Goal: Navigation & Orientation: Find specific page/section

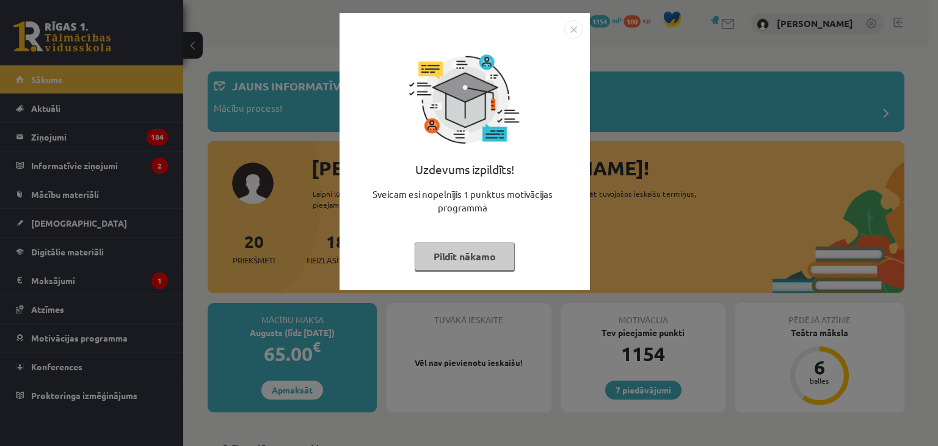
click at [476, 264] on button "Pildīt nākamo" at bounding box center [465, 256] width 100 height 28
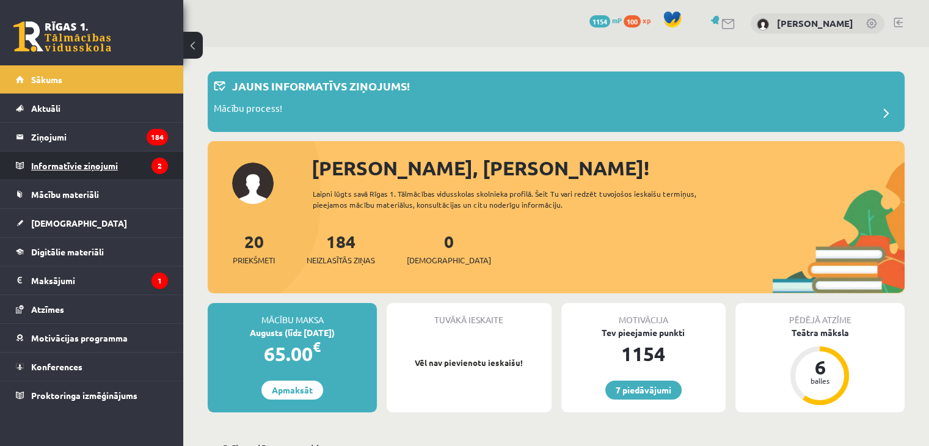
click at [123, 162] on legend "Informatīvie ziņojumi 2" at bounding box center [99, 165] width 137 height 28
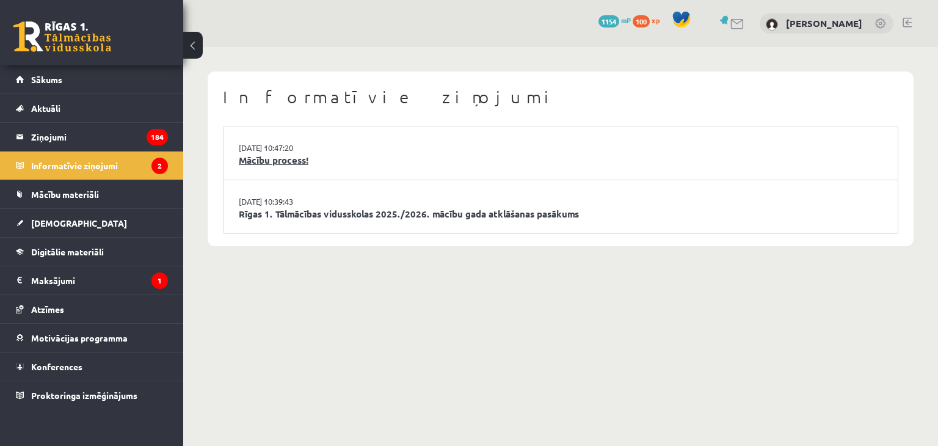
click at [294, 164] on link "Mācību process!" at bounding box center [561, 160] width 644 height 14
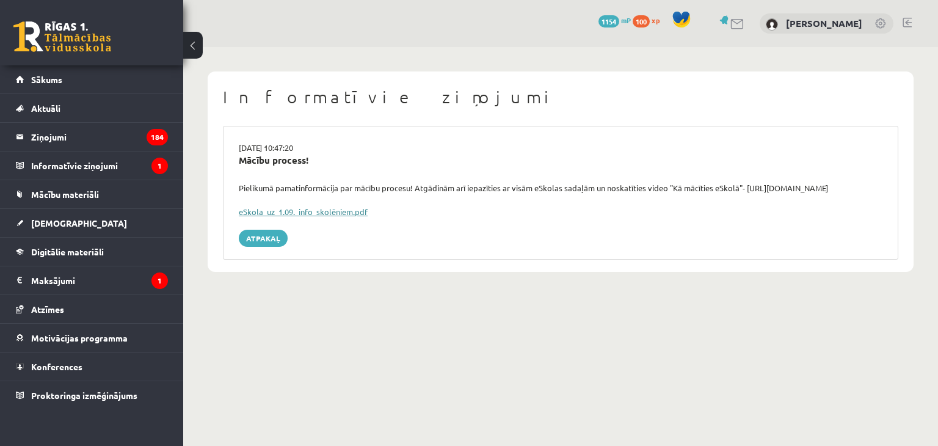
click at [337, 214] on link "eSkola_uz_1.09._info_skolēniem.pdf" at bounding box center [303, 211] width 129 height 10
click at [117, 128] on legend "Ziņojumi 184" at bounding box center [99, 137] width 137 height 28
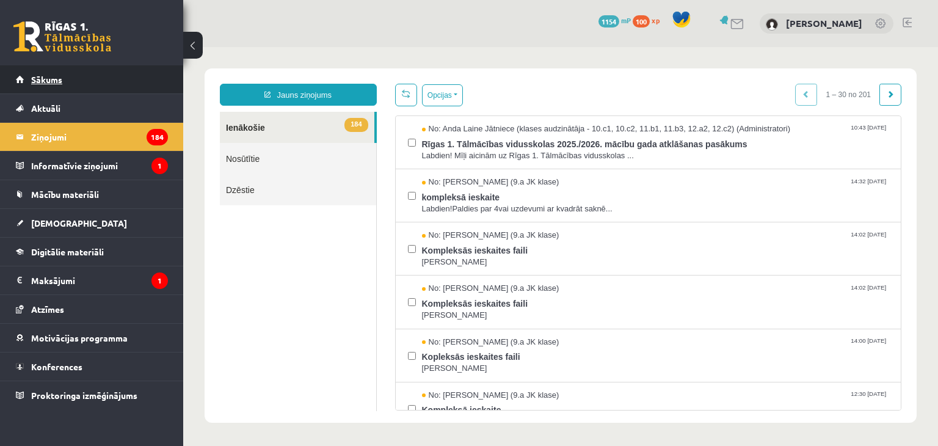
click at [96, 79] on link "Sākums" at bounding box center [92, 79] width 152 height 28
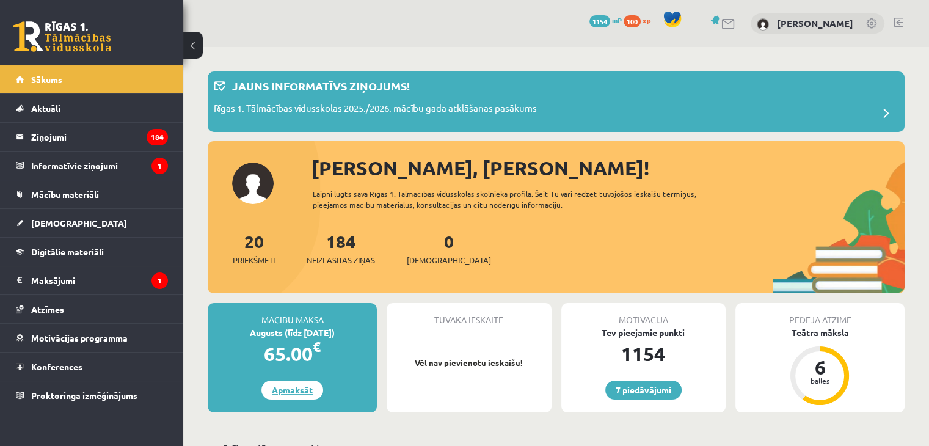
click at [286, 385] on link "Apmaksāt" at bounding box center [292, 389] width 62 height 19
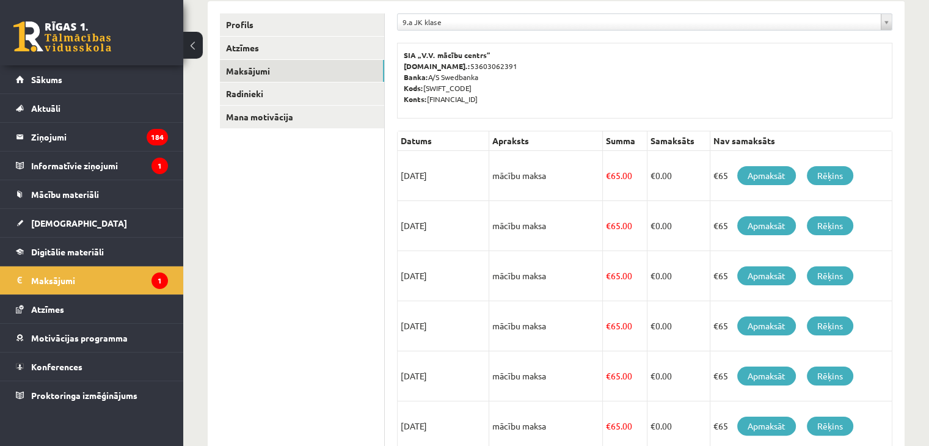
scroll to position [137, 0]
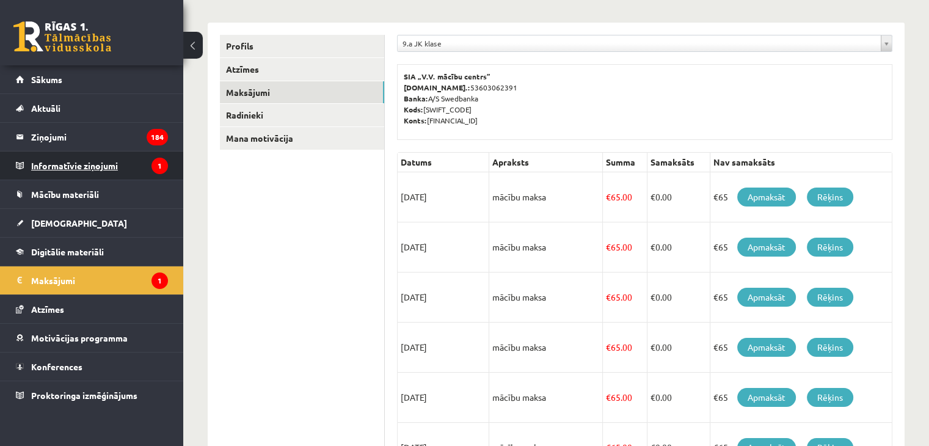
click at [125, 163] on legend "Informatīvie ziņojumi 1" at bounding box center [99, 165] width 137 height 28
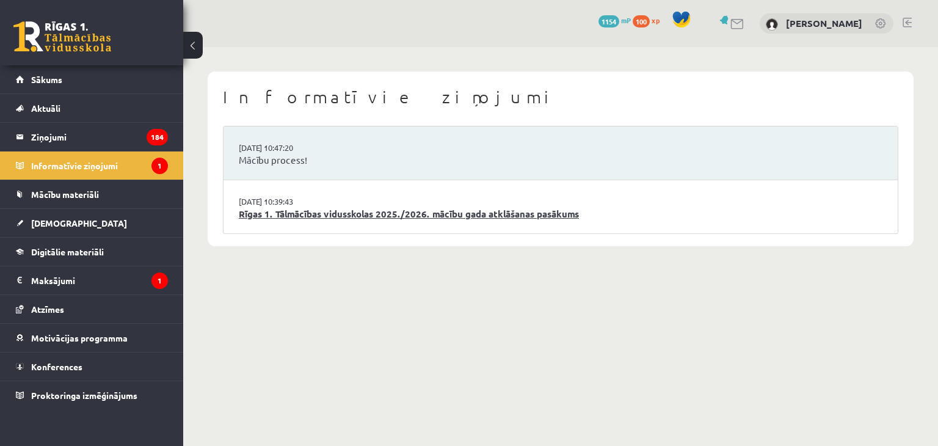
click at [278, 214] on link "Rīgas 1. Tālmācības vidusskolas 2025./2026. mācību gada atklāšanas pasākums" at bounding box center [561, 214] width 644 height 14
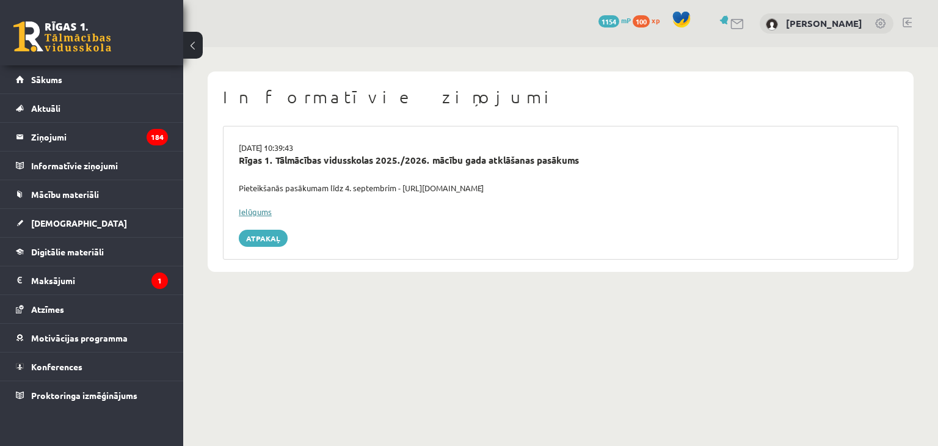
click at [262, 211] on link "Ielūgums" at bounding box center [255, 211] width 33 height 10
click at [110, 133] on legend "Ziņojumi 184" at bounding box center [99, 137] width 137 height 28
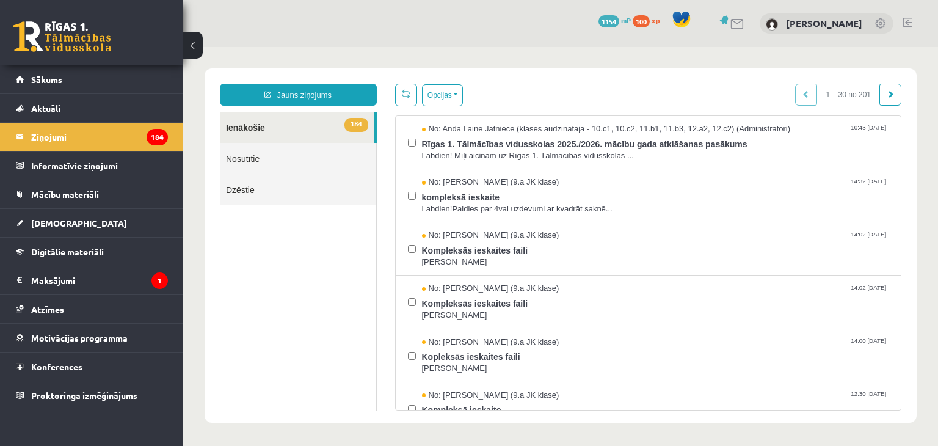
drag, startPoint x: 888, startPoint y: 140, endPoint x: 1121, endPoint y: 89, distance: 238.1
click at [70, 83] on link "Sākums" at bounding box center [92, 79] width 152 height 28
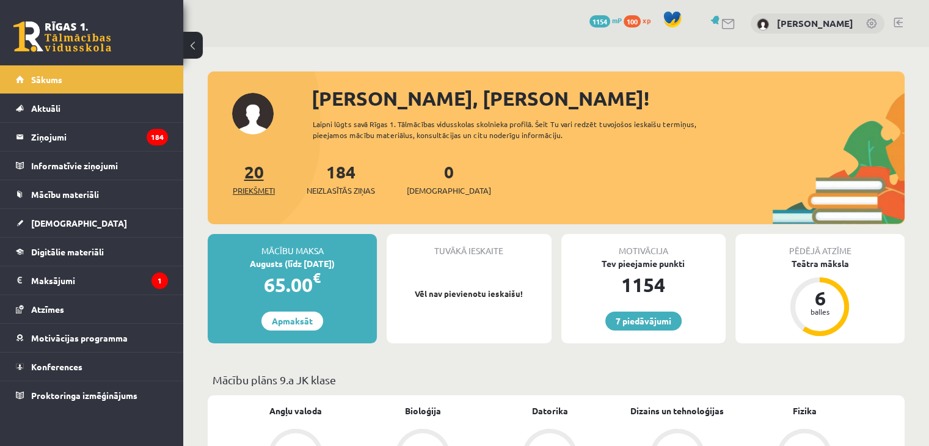
click at [258, 172] on link "20 Priekšmeti" at bounding box center [254, 179] width 42 height 36
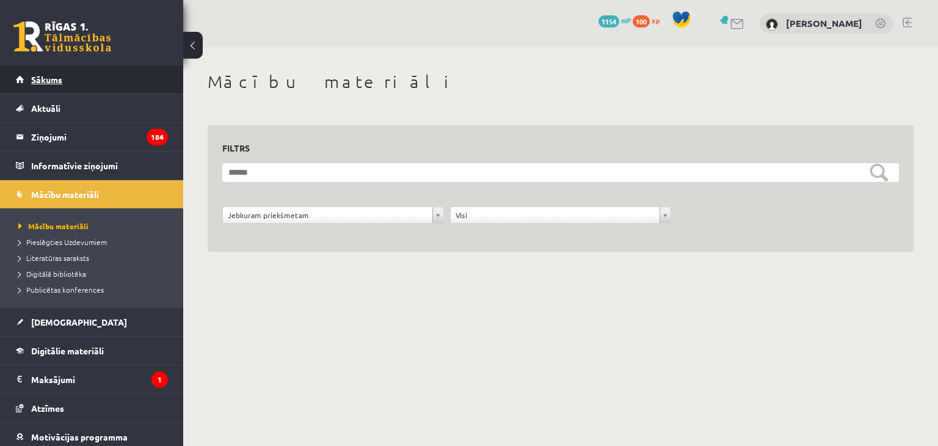
click at [103, 84] on link "Sākums" at bounding box center [92, 79] width 152 height 28
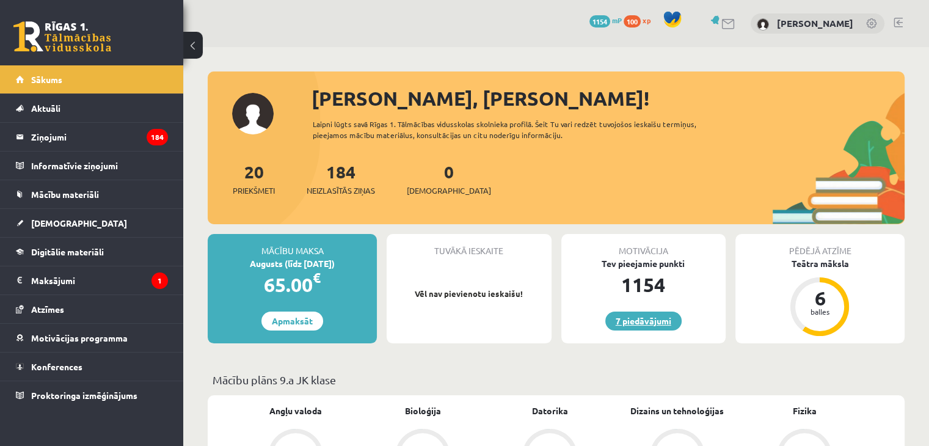
click at [652, 320] on link "7 piedāvājumi" at bounding box center [643, 320] width 76 height 19
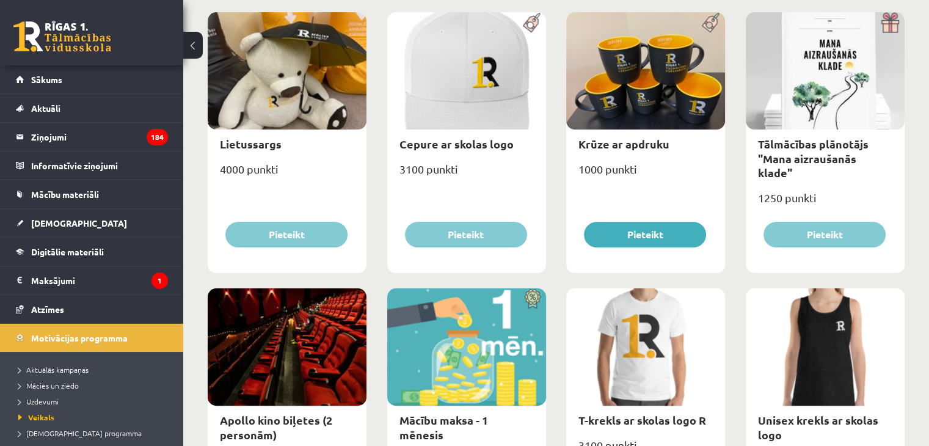
scroll to position [66, 0]
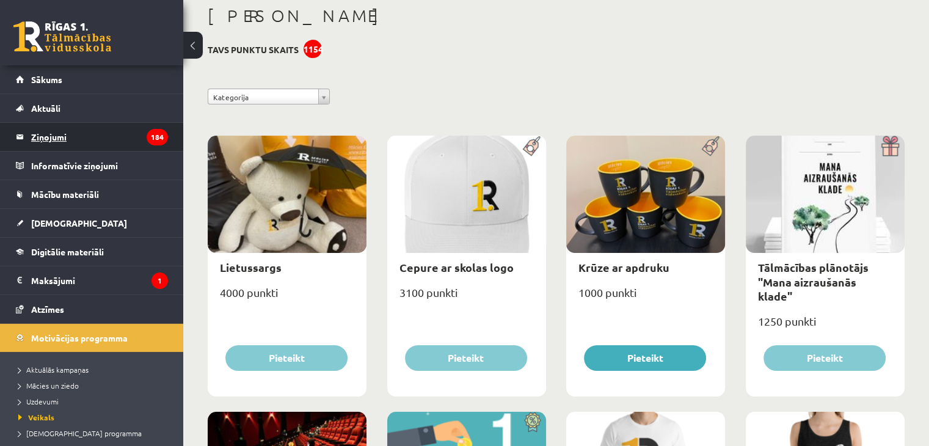
click at [111, 134] on legend "Ziņojumi 184" at bounding box center [99, 137] width 137 height 28
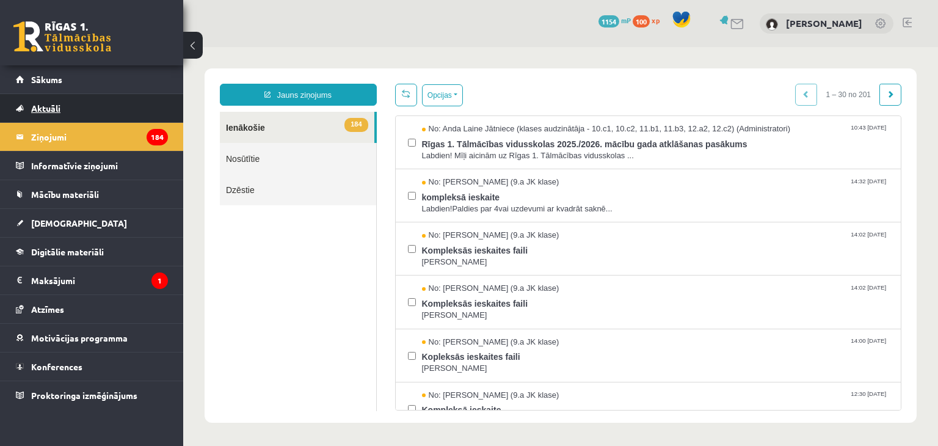
click at [93, 115] on link "Aktuāli" at bounding box center [92, 108] width 152 height 28
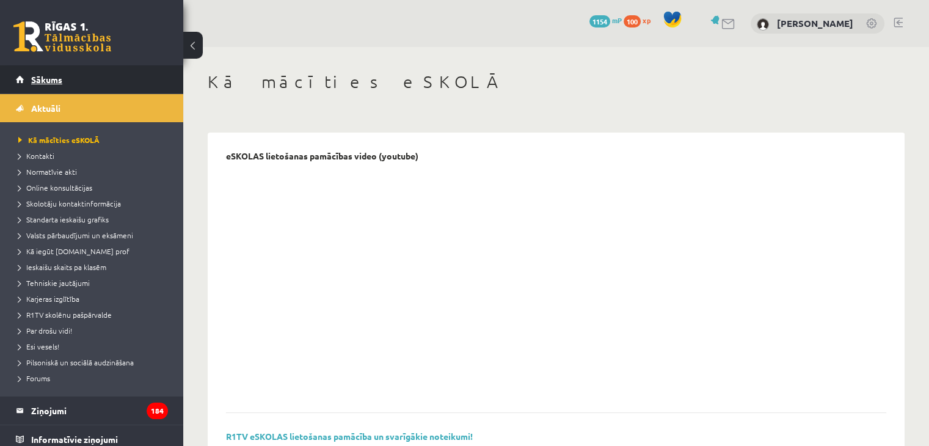
click at [103, 67] on link "Sākums" at bounding box center [92, 79] width 152 height 28
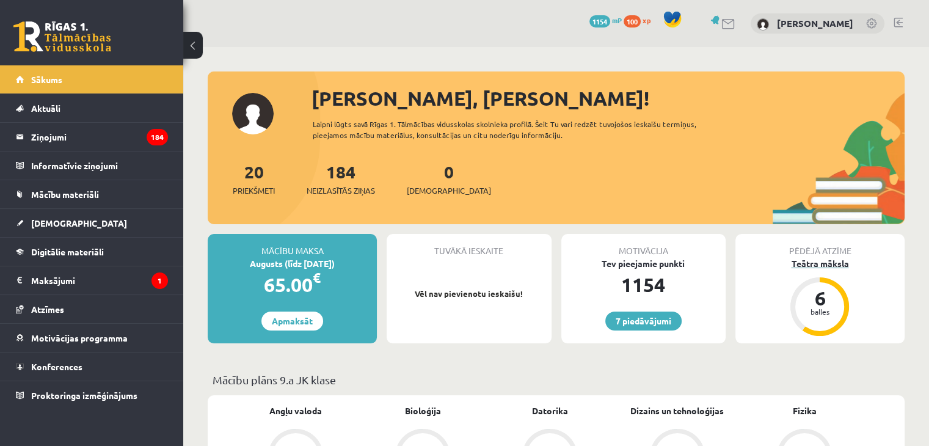
click at [813, 265] on div "Teātra māksla" at bounding box center [819, 263] width 169 height 13
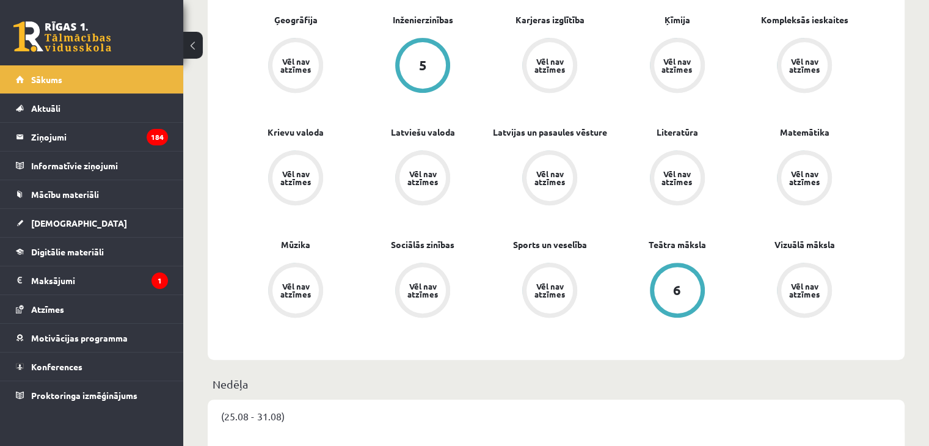
scroll to position [512, 0]
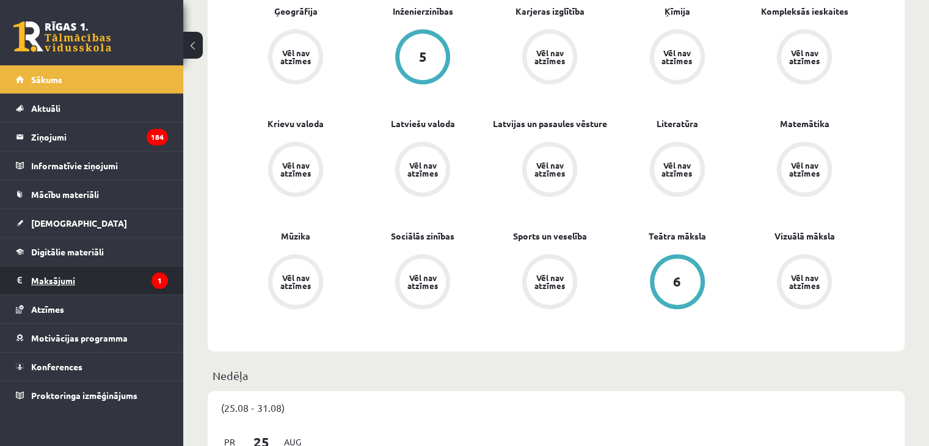
click at [96, 291] on legend "Maksājumi 1" at bounding box center [99, 280] width 137 height 28
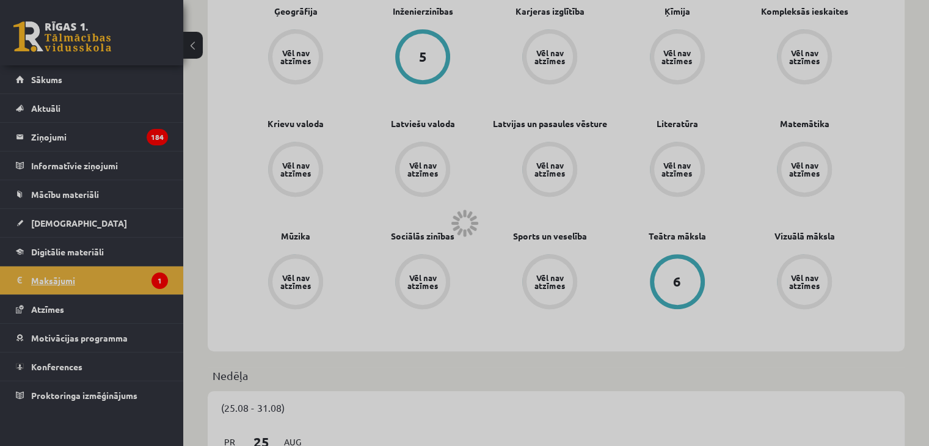
scroll to position [449, 0]
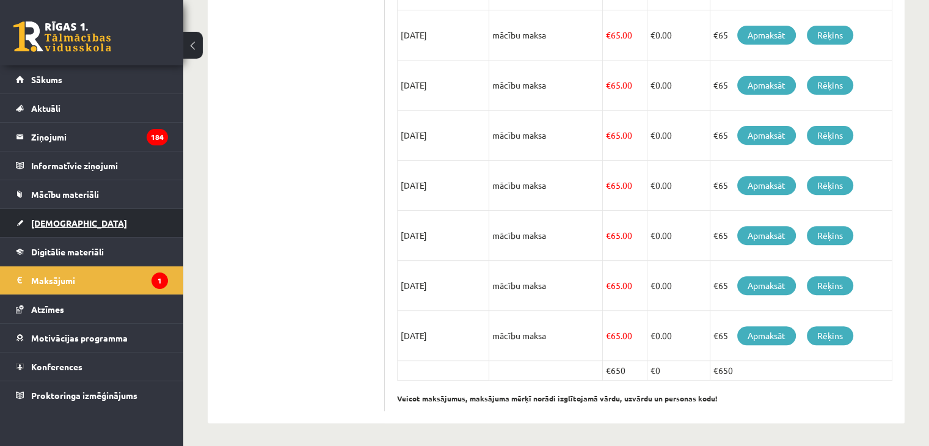
click at [132, 223] on link "[DEMOGRAPHIC_DATA]" at bounding box center [92, 223] width 152 height 28
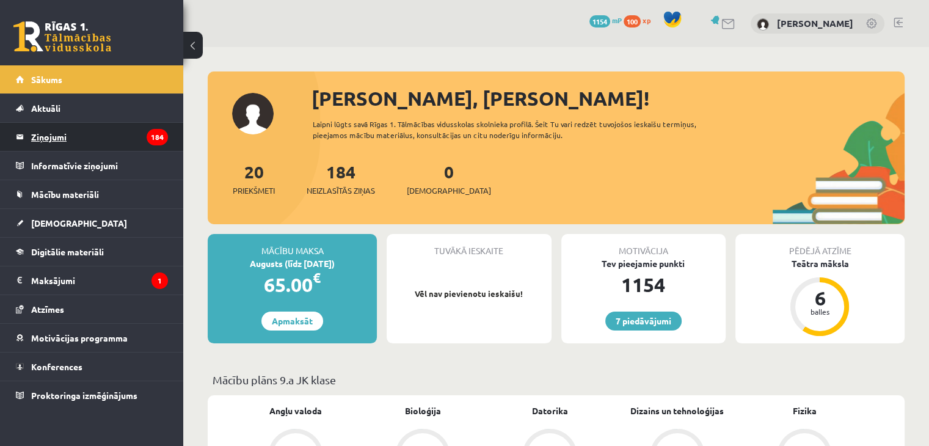
click at [127, 150] on legend "Ziņojumi 184" at bounding box center [99, 137] width 137 height 28
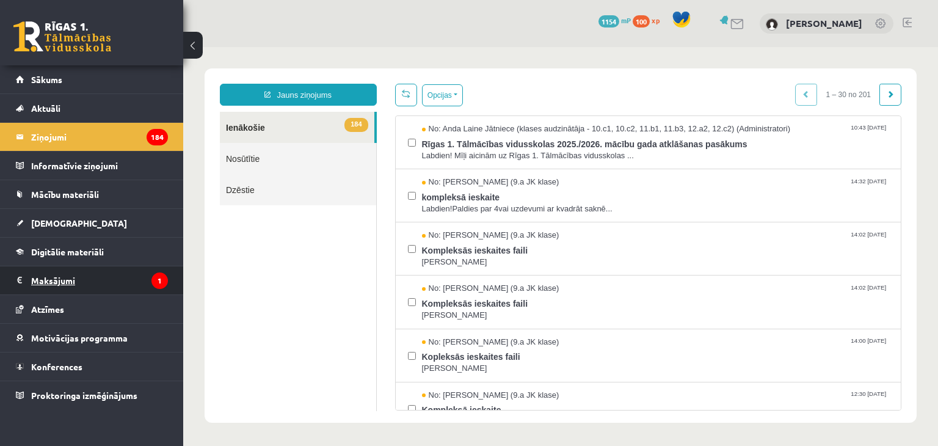
click at [146, 282] on legend "Maksājumi 1" at bounding box center [99, 280] width 137 height 28
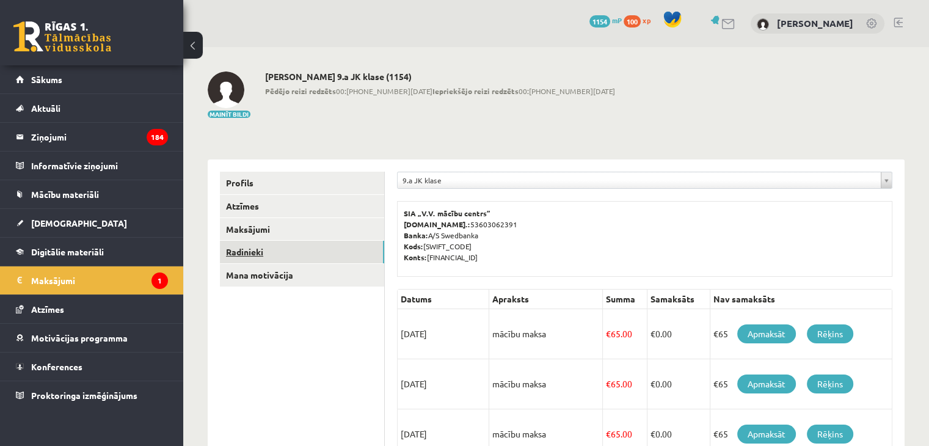
click at [276, 253] on link "Radinieki" at bounding box center [302, 252] width 164 height 23
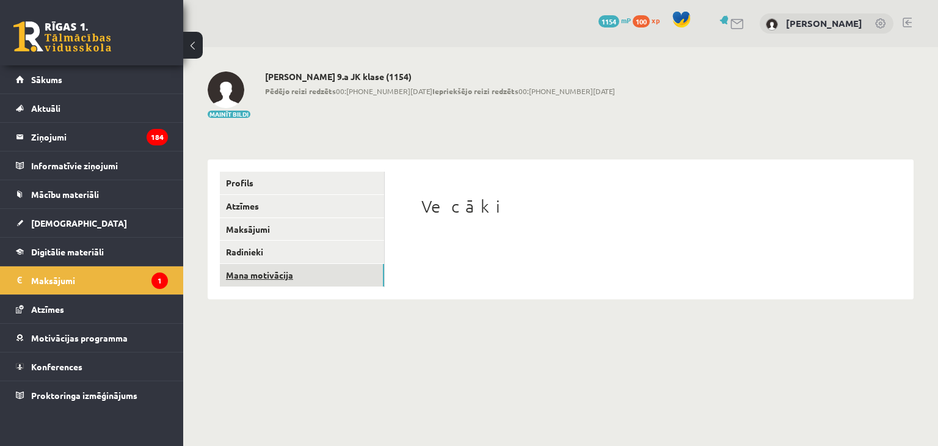
click at [261, 274] on link "Mana motivācija" at bounding box center [302, 275] width 164 height 23
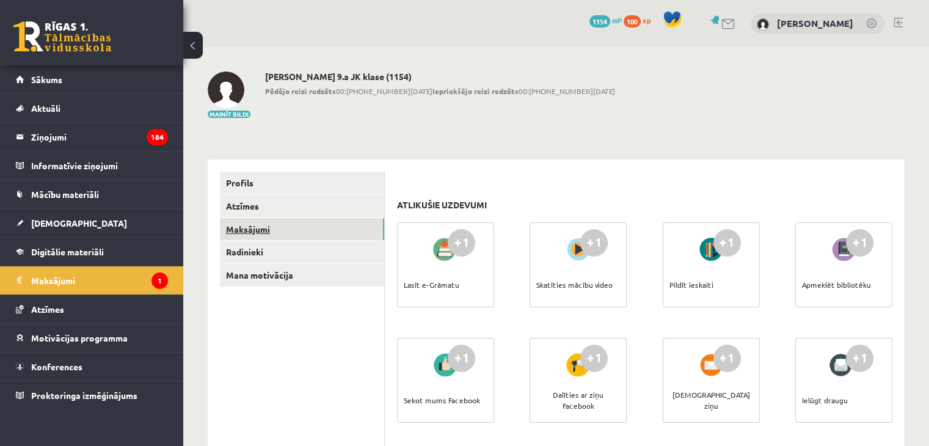
click at [268, 228] on link "Maksājumi" at bounding box center [302, 229] width 164 height 23
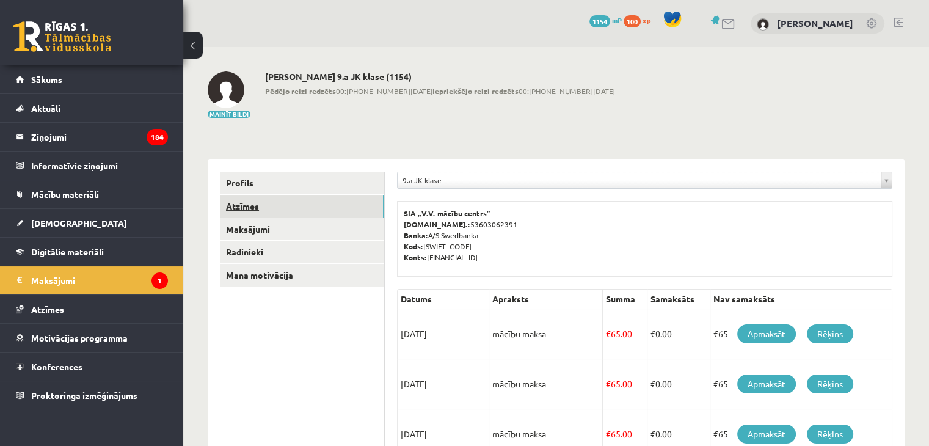
click at [267, 212] on link "Atzīmes" at bounding box center [302, 206] width 164 height 23
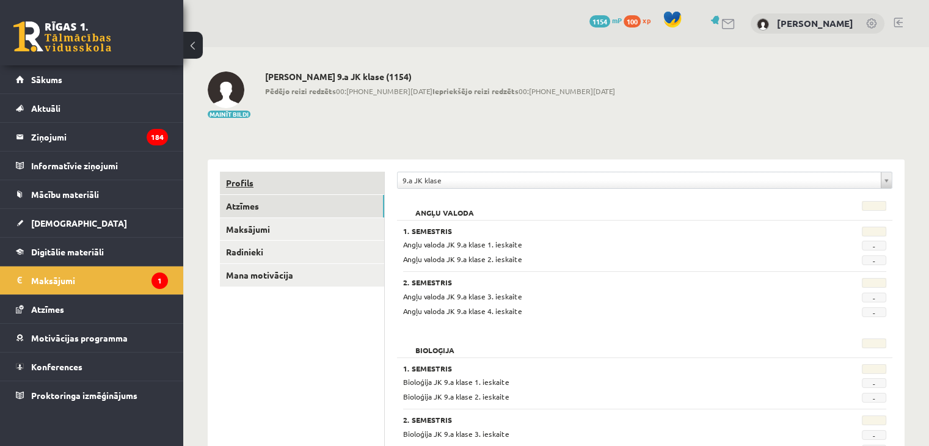
click at [257, 182] on link "Profils" at bounding box center [302, 183] width 164 height 23
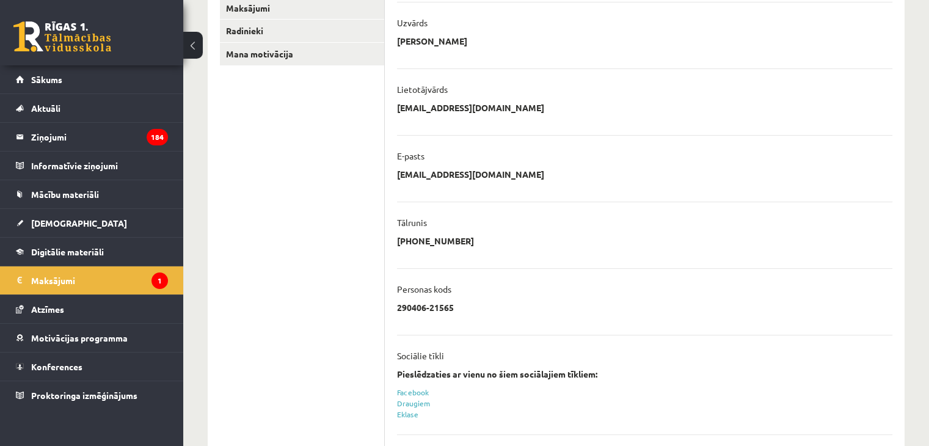
scroll to position [226, 0]
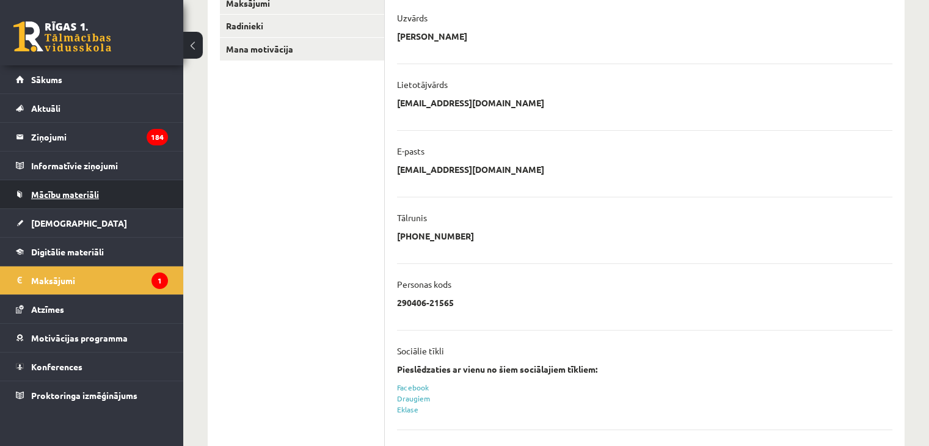
click at [105, 193] on link "Mācību materiāli" at bounding box center [92, 194] width 152 height 28
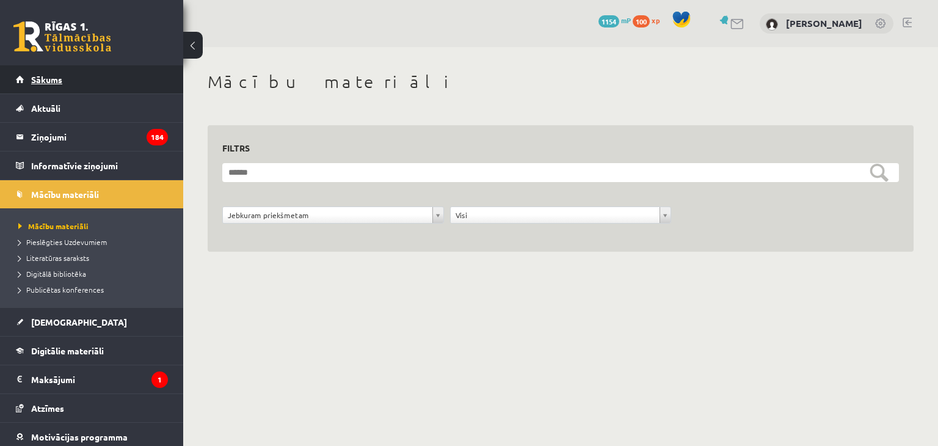
click at [84, 89] on link "Sākums" at bounding box center [92, 79] width 152 height 28
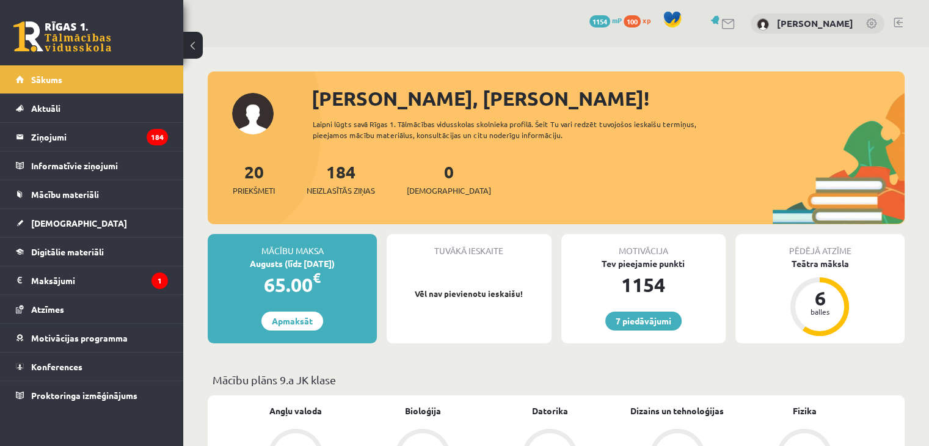
click at [724, 28] on link at bounding box center [728, 24] width 15 height 10
